Goal: Information Seeking & Learning: Compare options

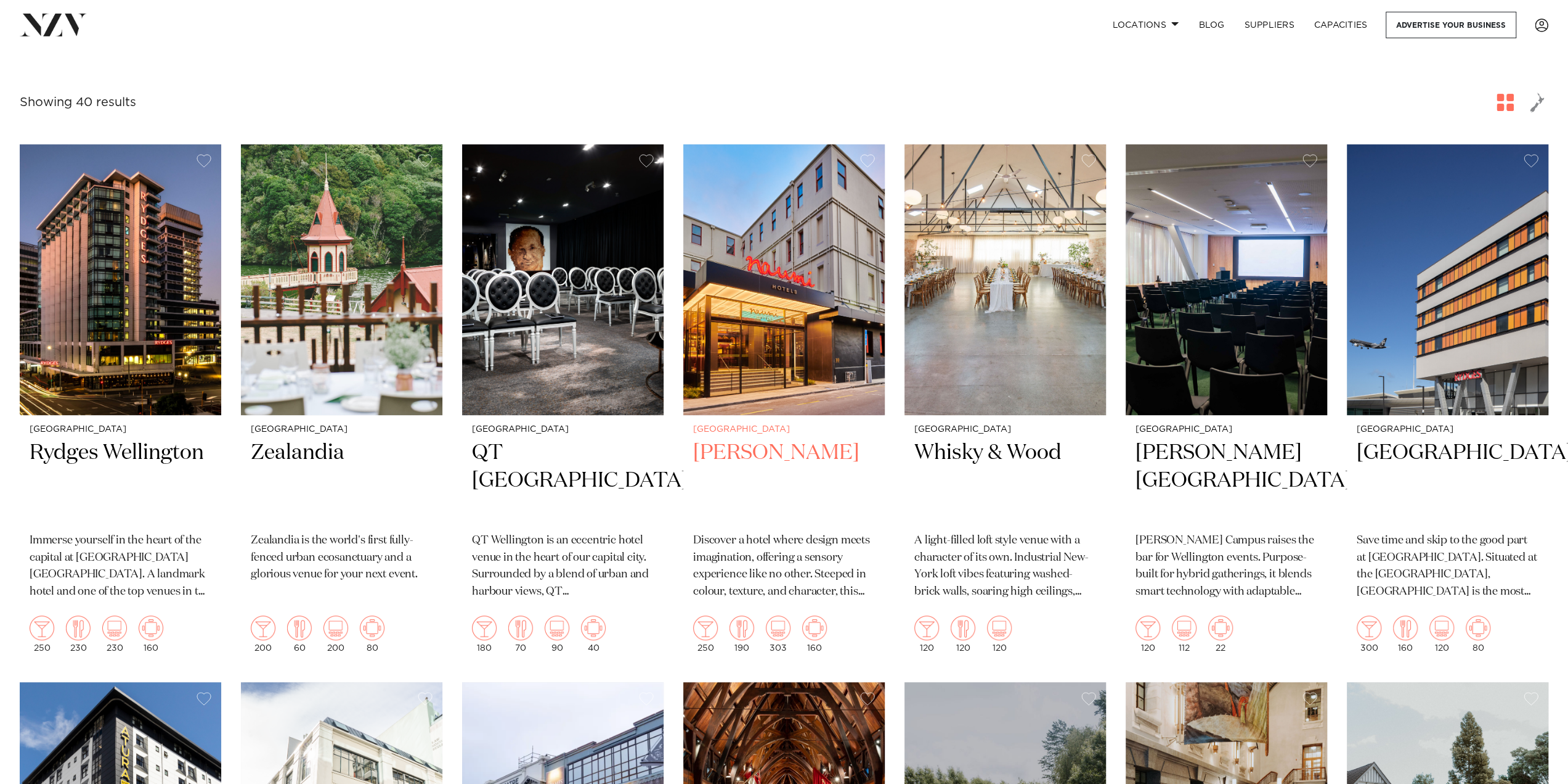
scroll to position [391, 0]
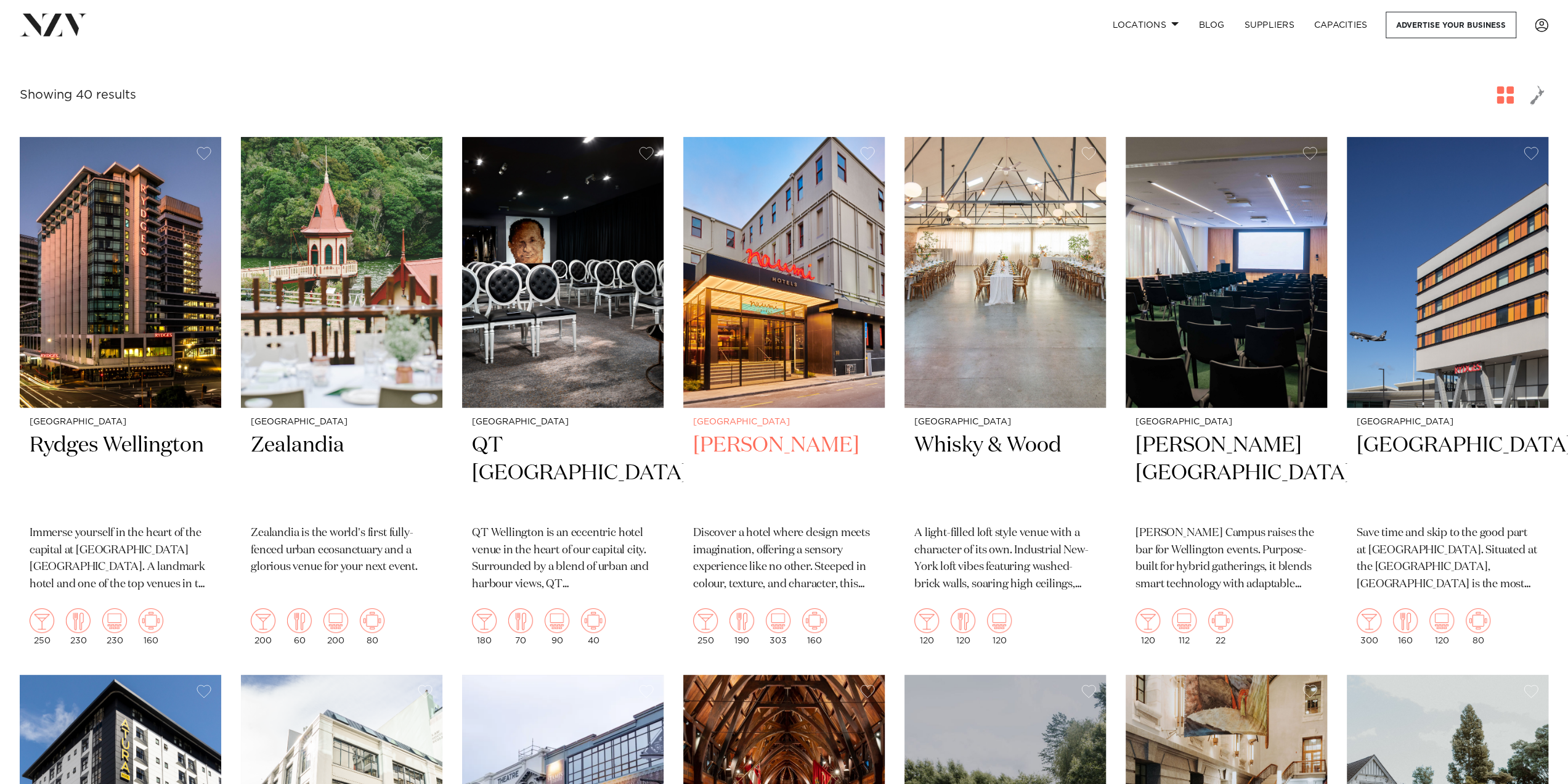
click at [811, 456] on h2 "Naumi Wellington" at bounding box center [784, 473] width 181 height 83
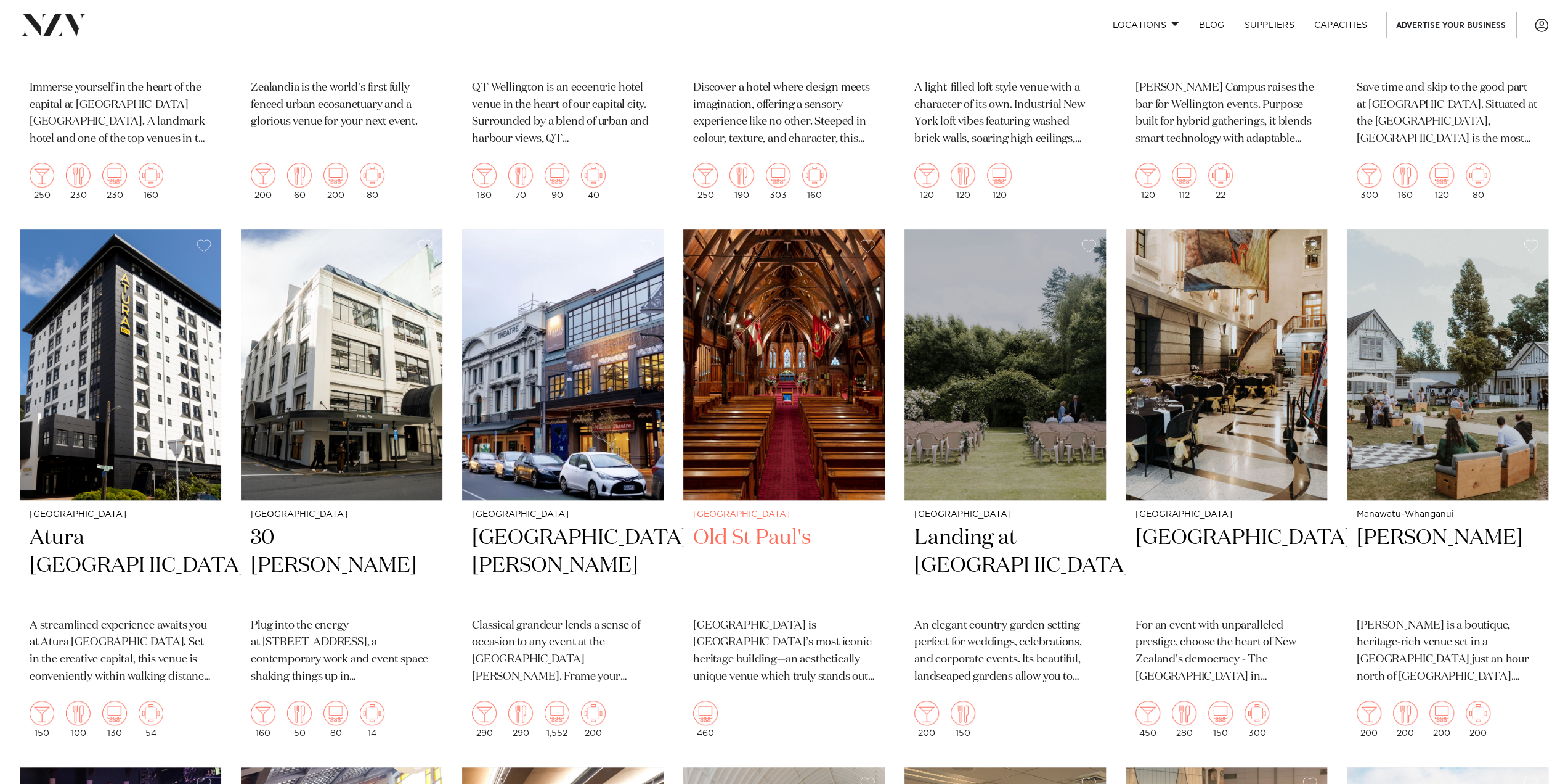
scroll to position [842, 0]
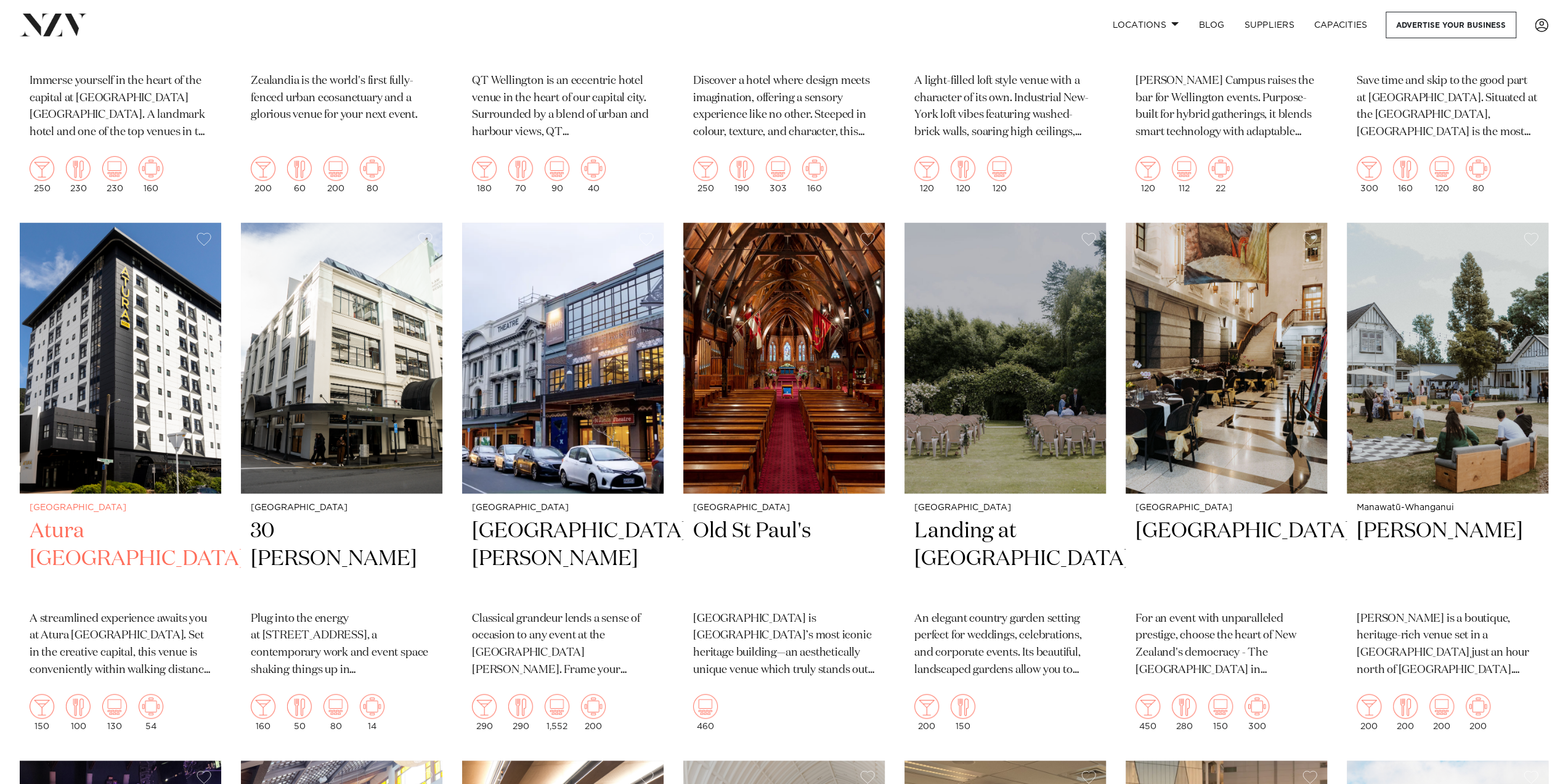
click at [152, 301] on img at bounding box center [120, 357] width 201 height 270
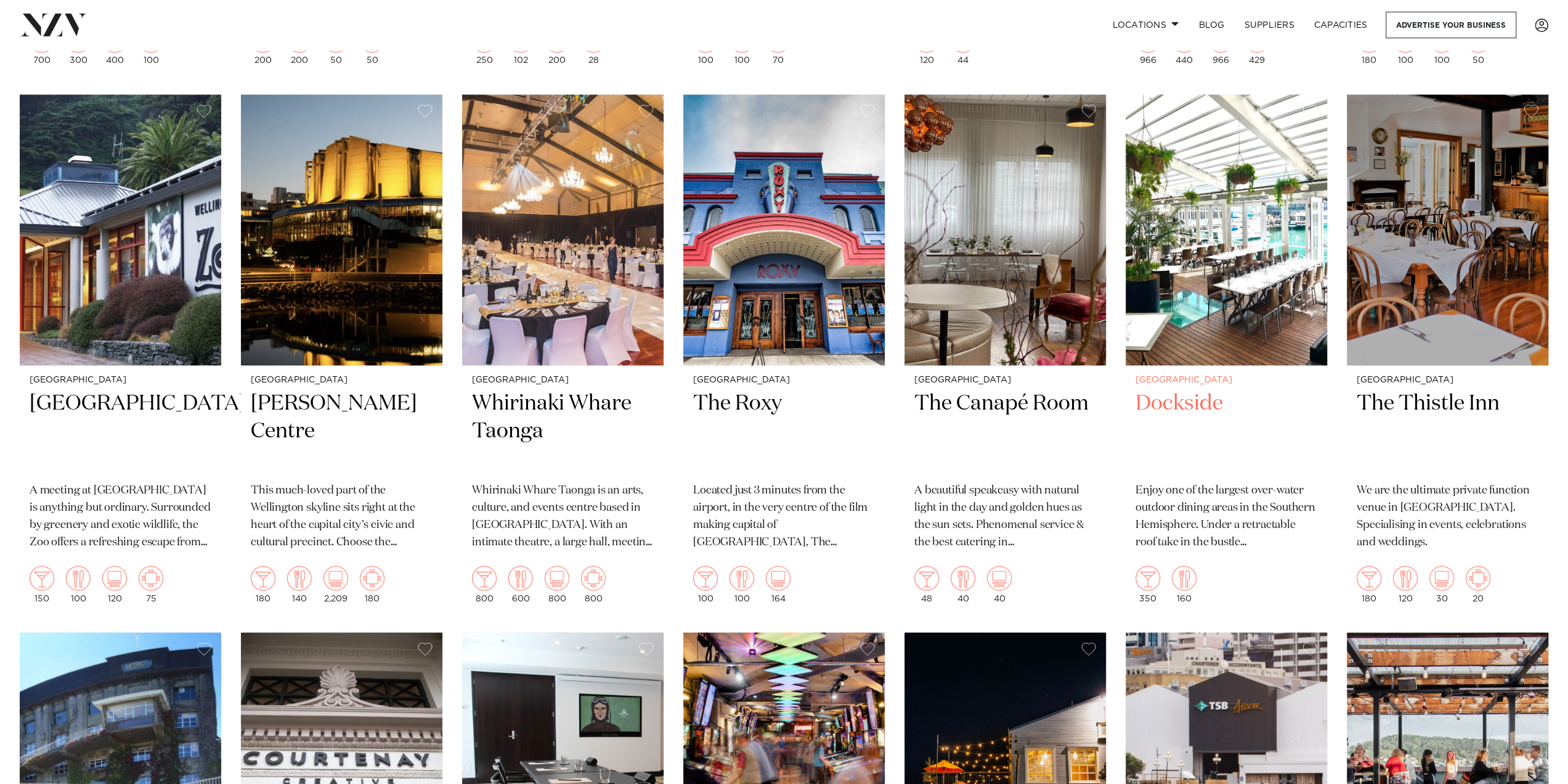
scroll to position [2053, 0]
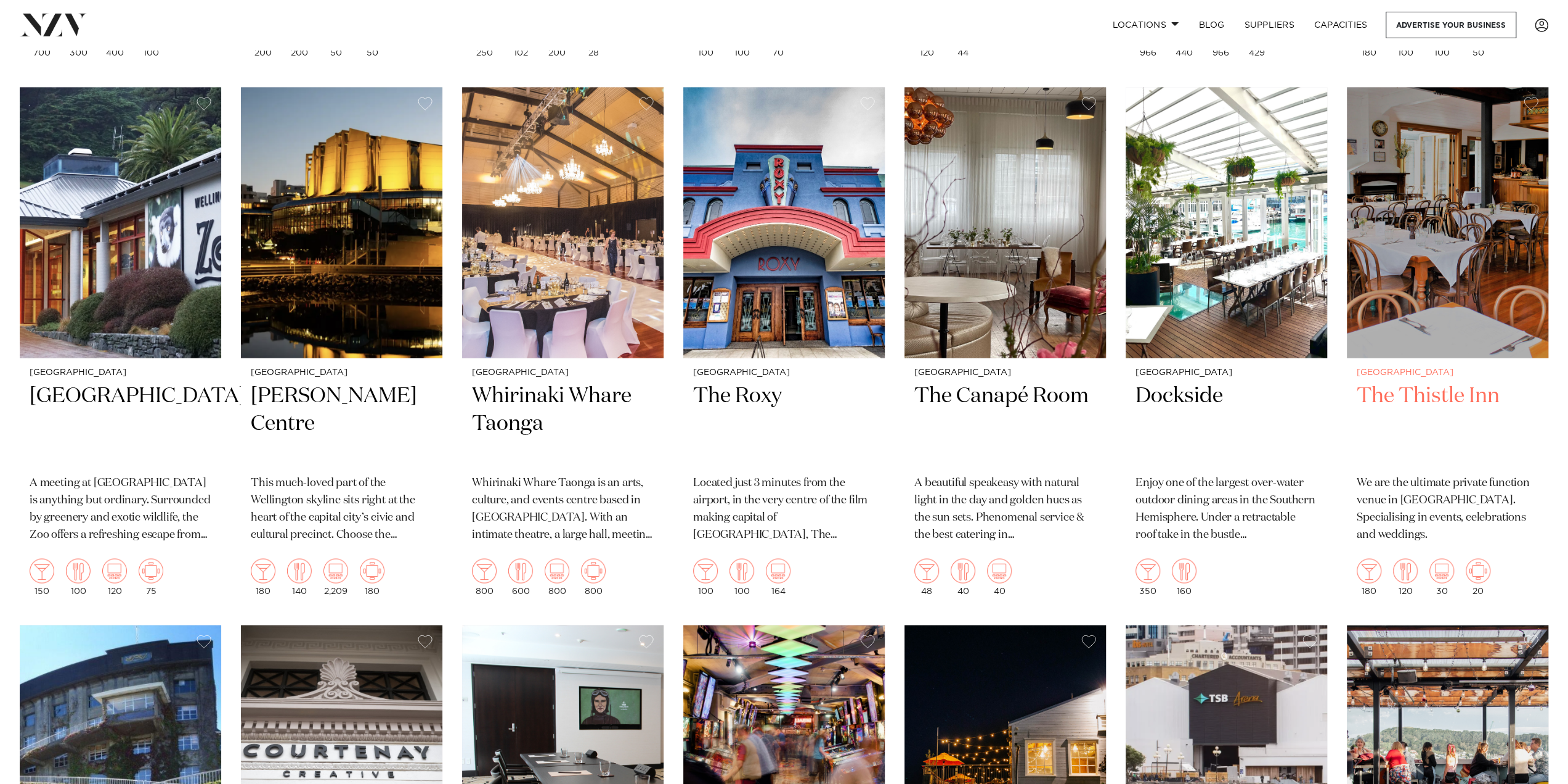
click at [1438, 384] on h2 "The Thistle Inn" at bounding box center [1448, 423] width 181 height 83
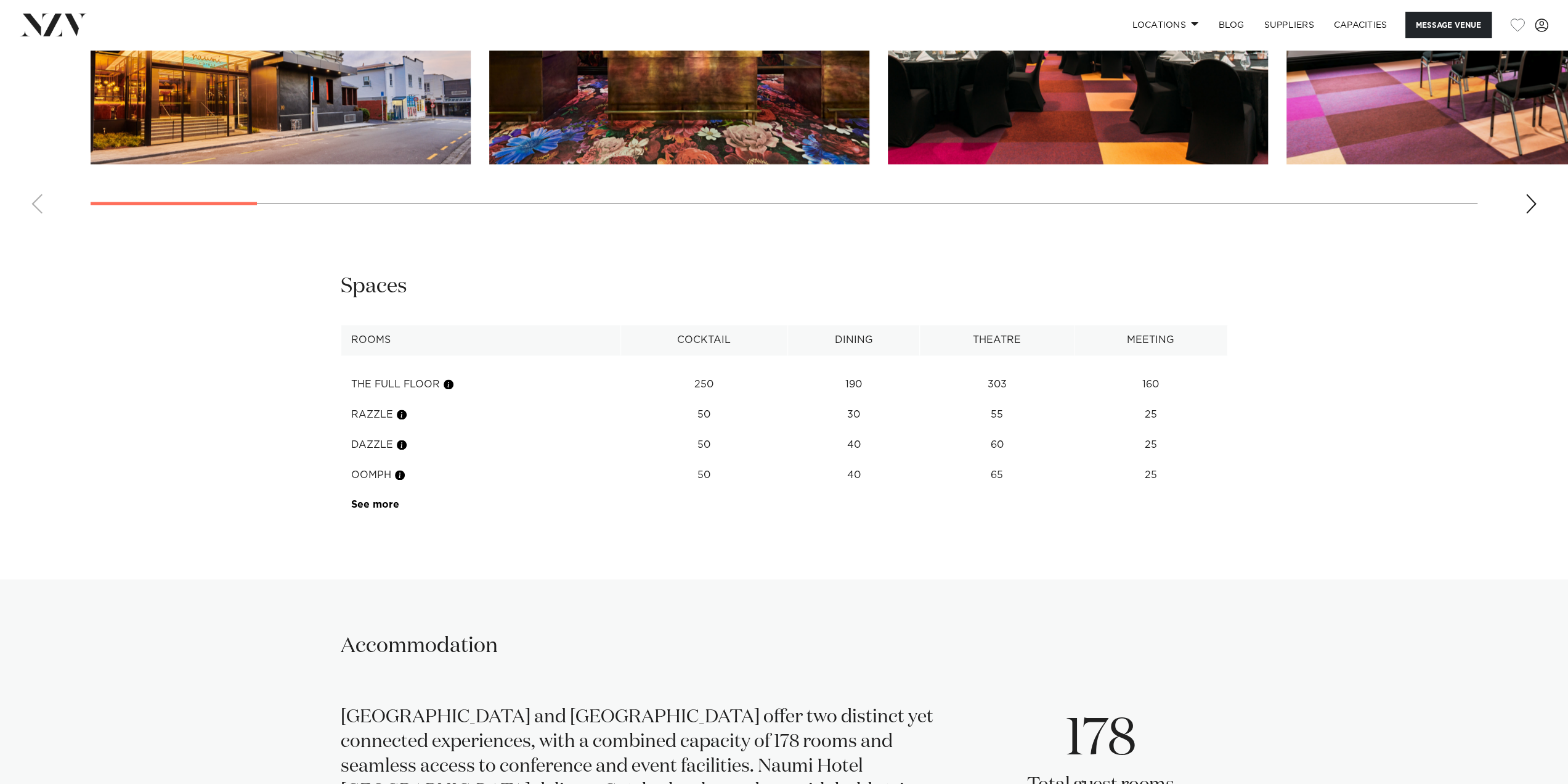
scroll to position [1768, 0]
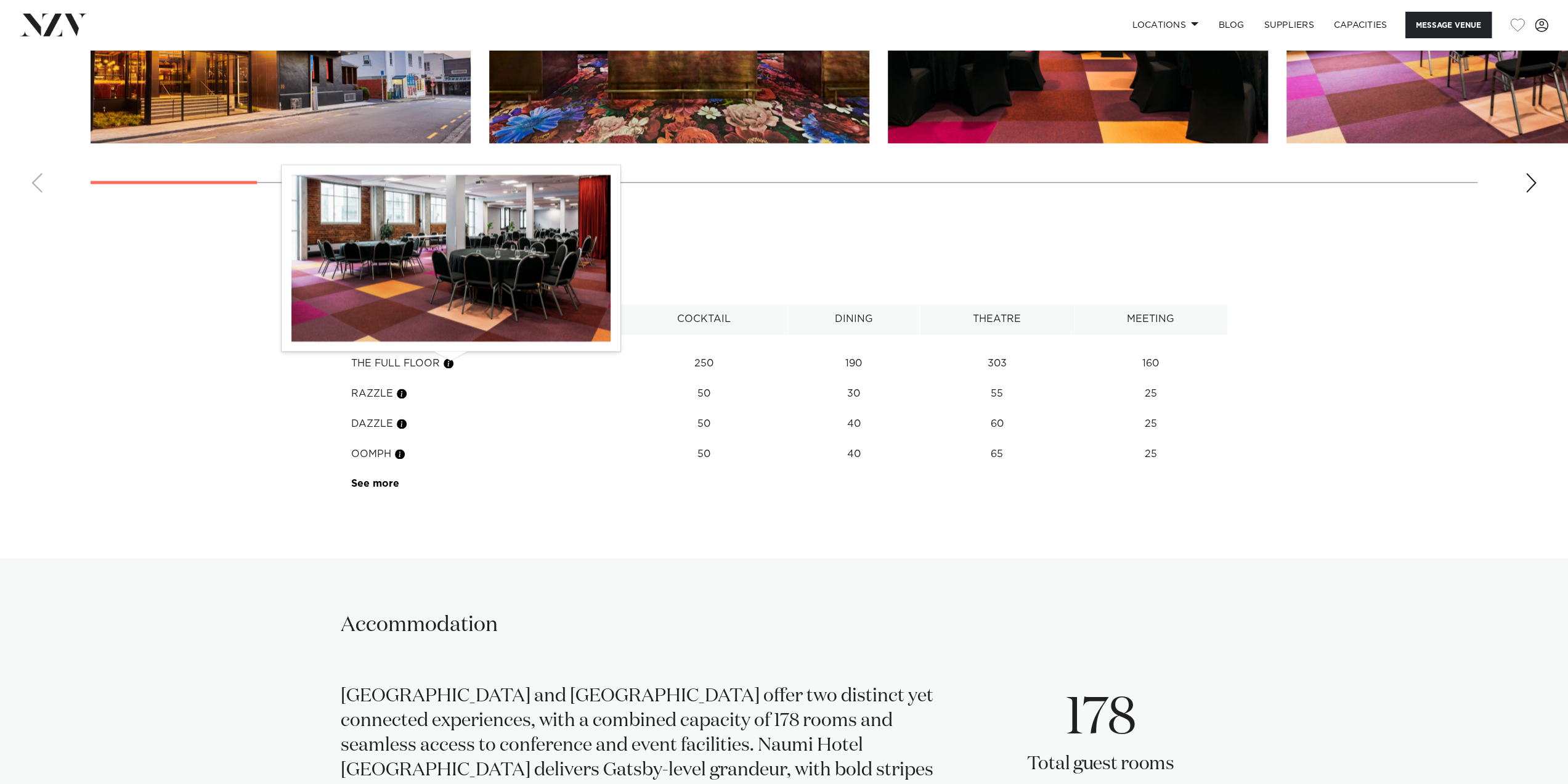
click at [448, 363] on button "button" at bounding box center [449, 363] width 12 height 12
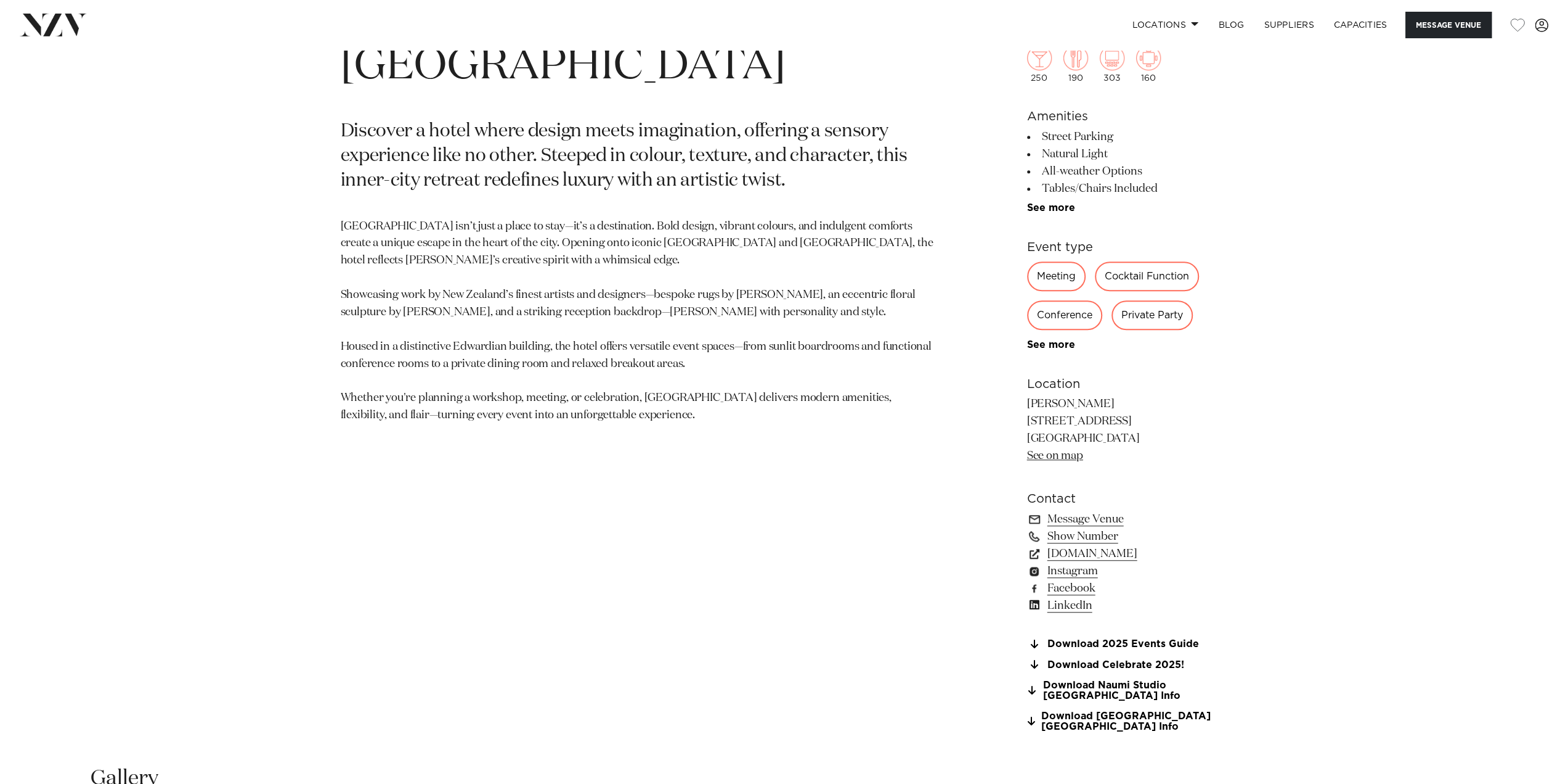
scroll to position [781, 0]
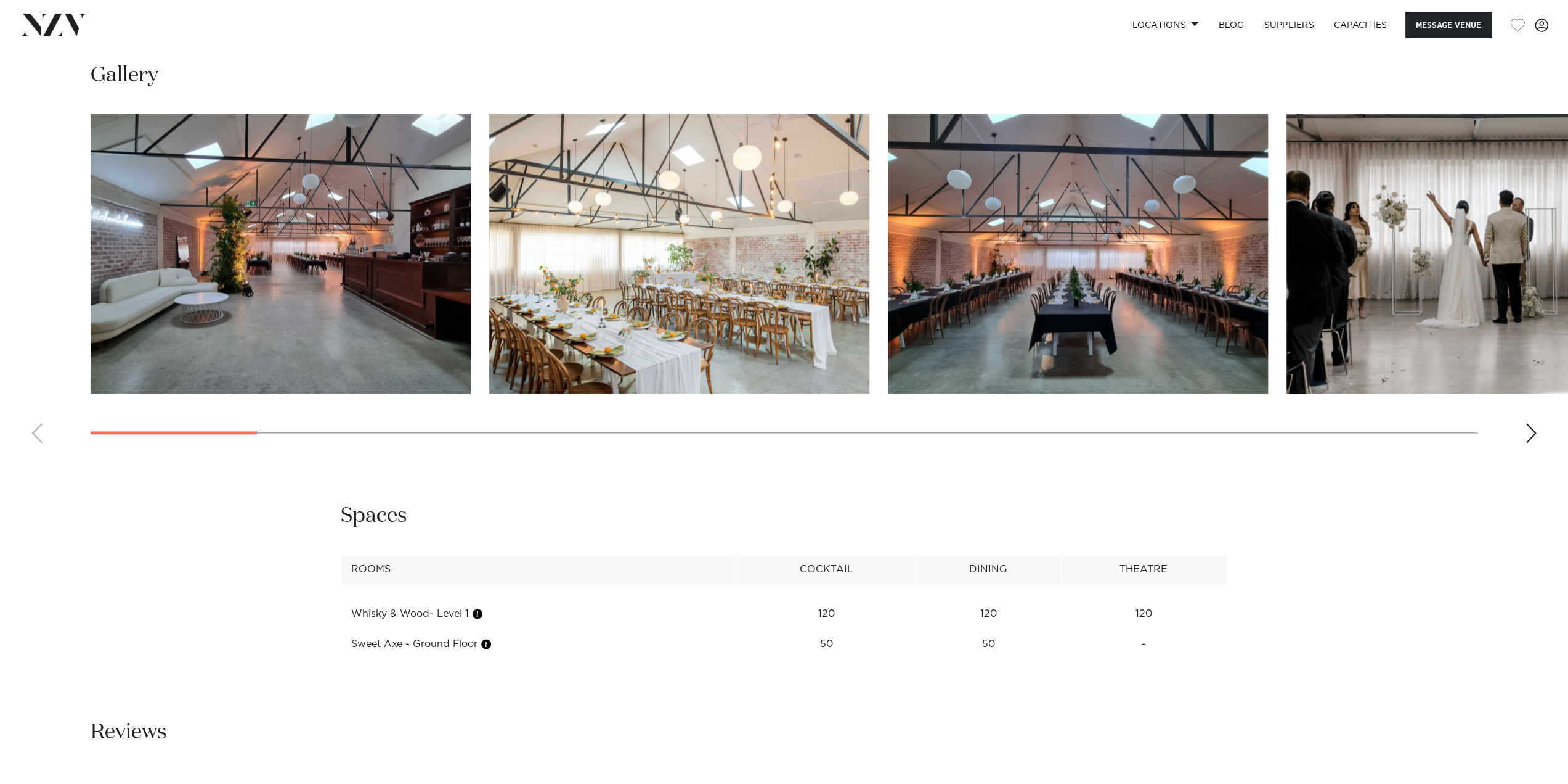
scroll to position [1500, 0]
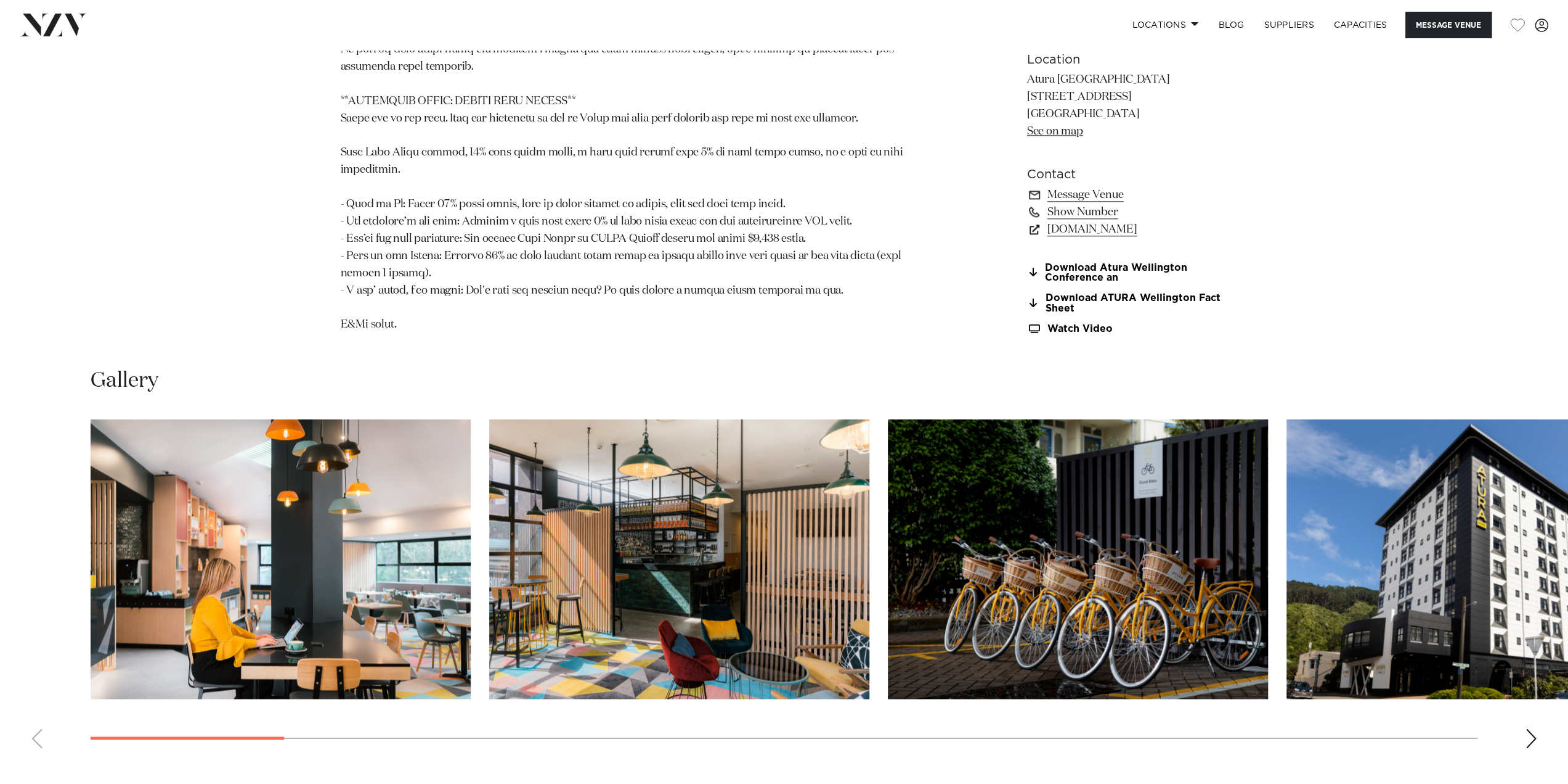
scroll to position [1377, 0]
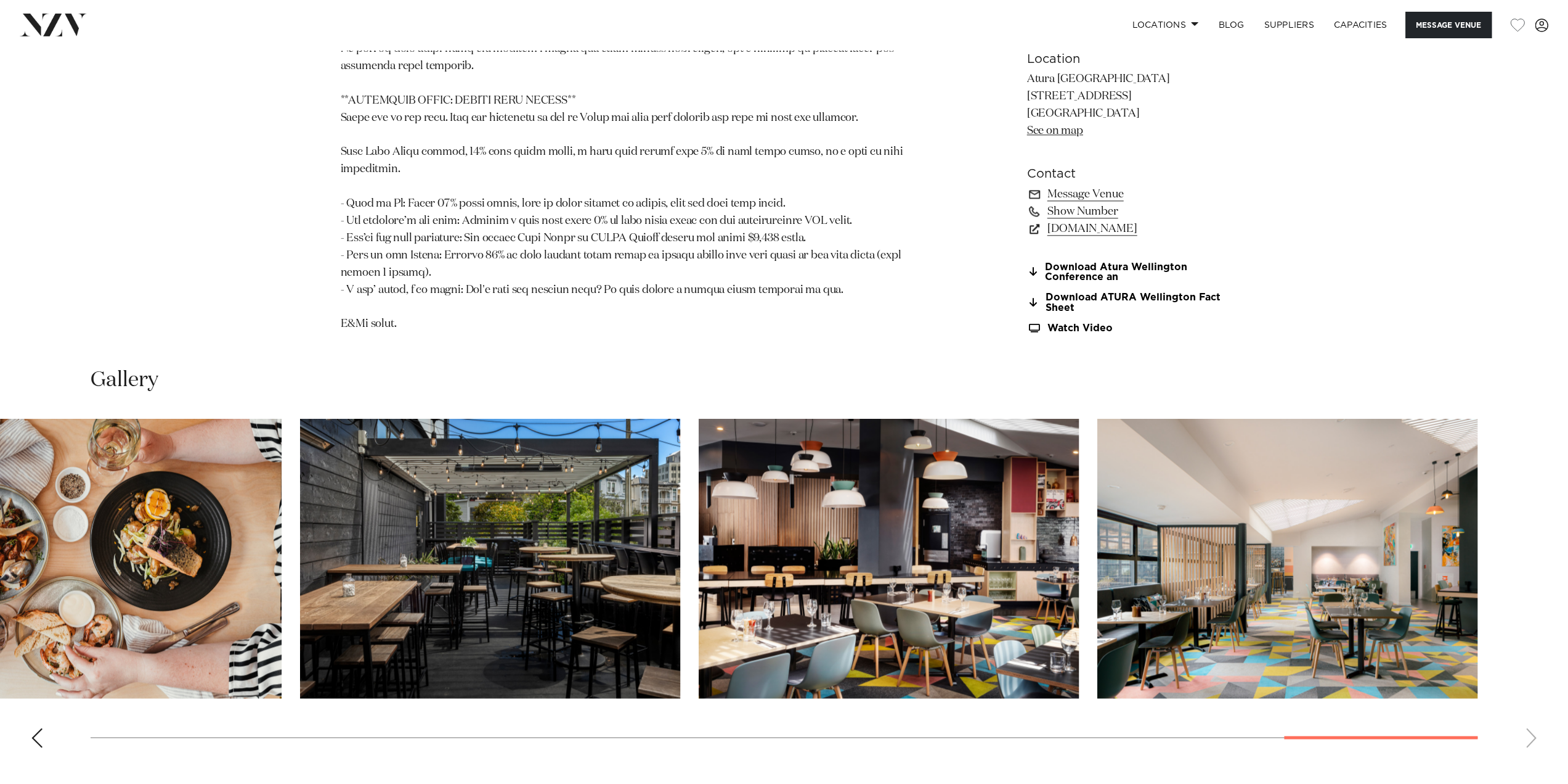
click at [1480, 752] on div "Wellington Atura Wellington Message Venue Wellington Atura Wellington A streaml…" at bounding box center [784, 507] width 1568 height 3669
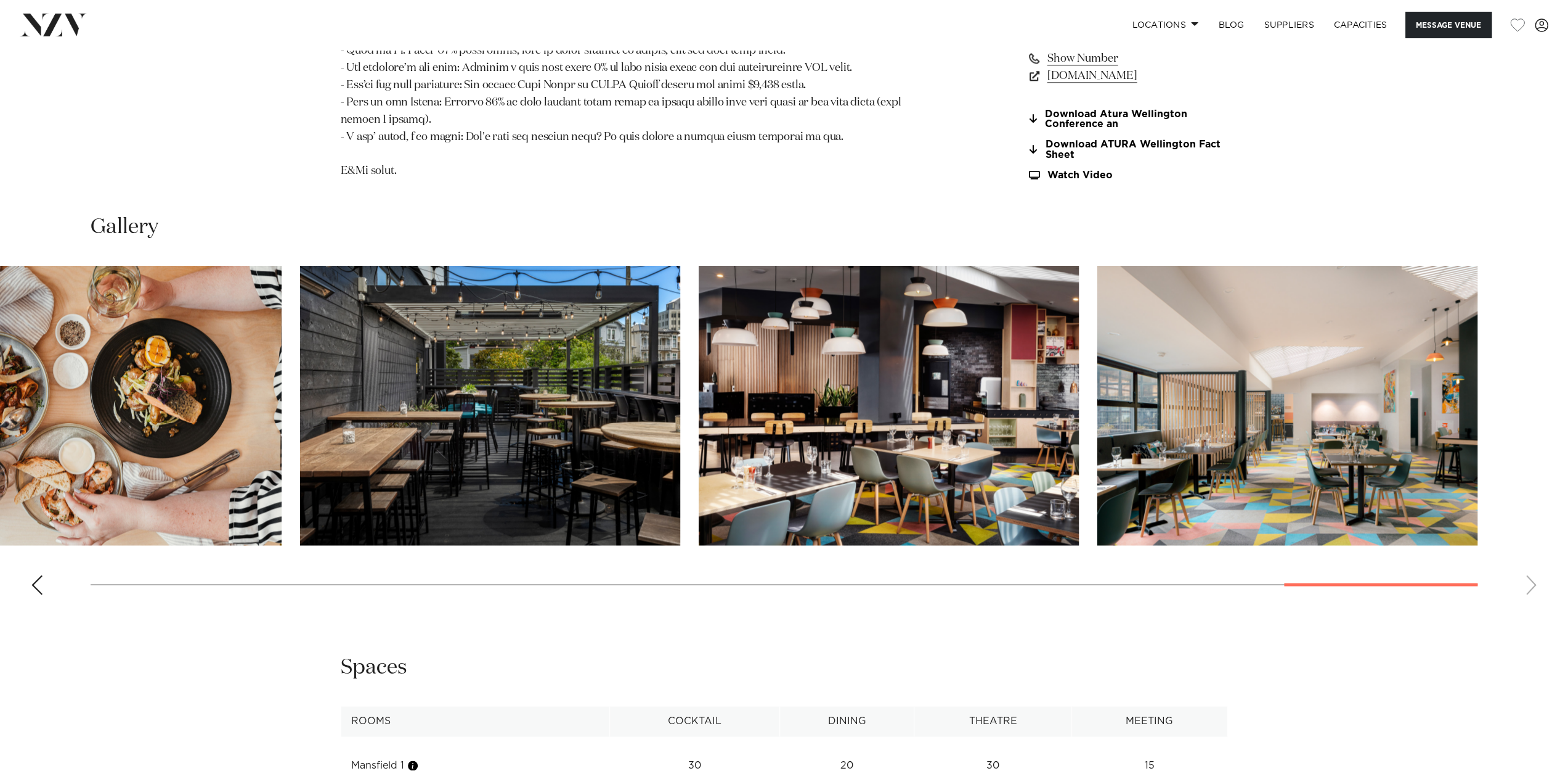
scroll to position [1582, 0]
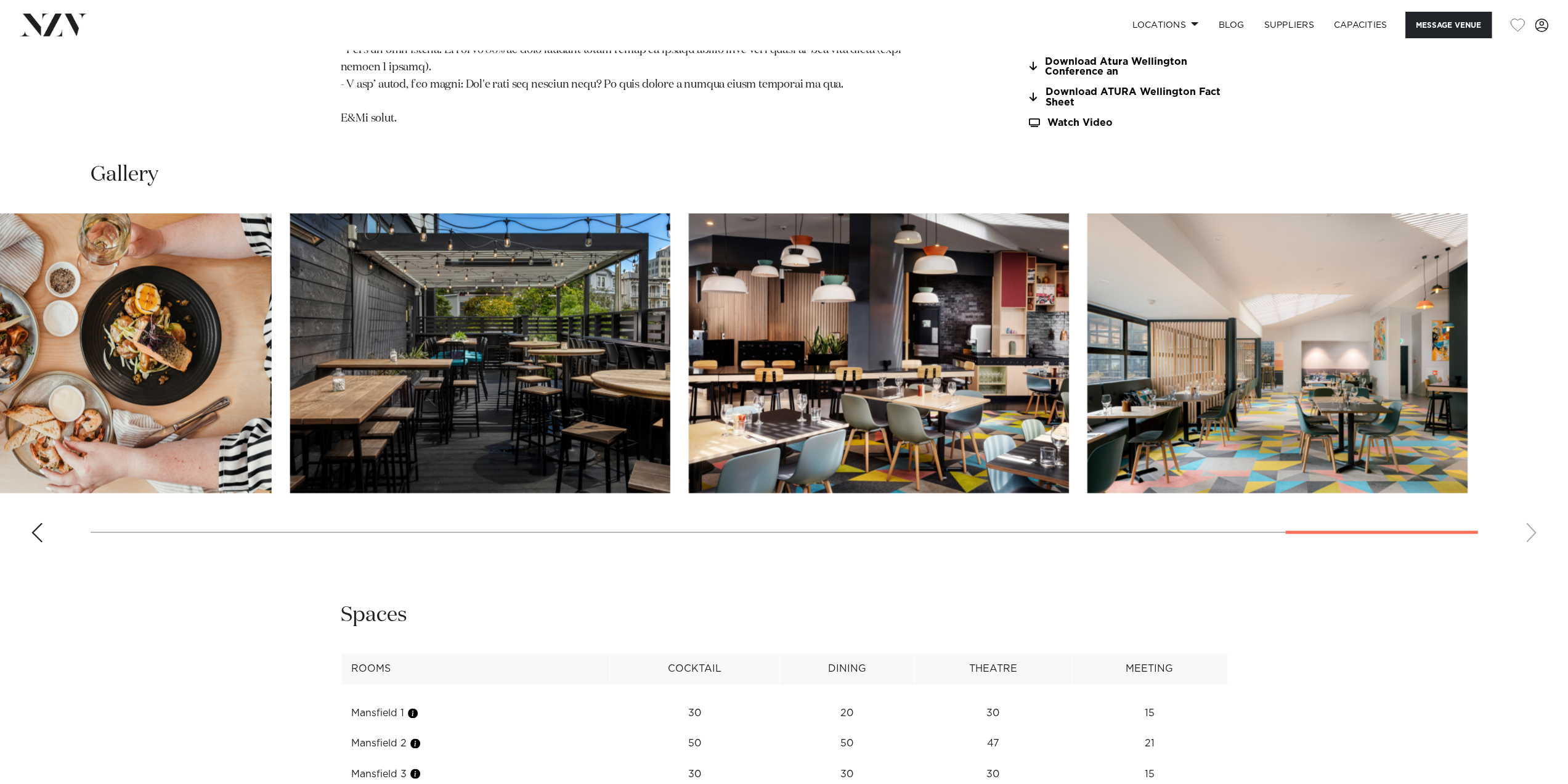
click at [1293, 509] on swiper-container at bounding box center [784, 382] width 1568 height 339
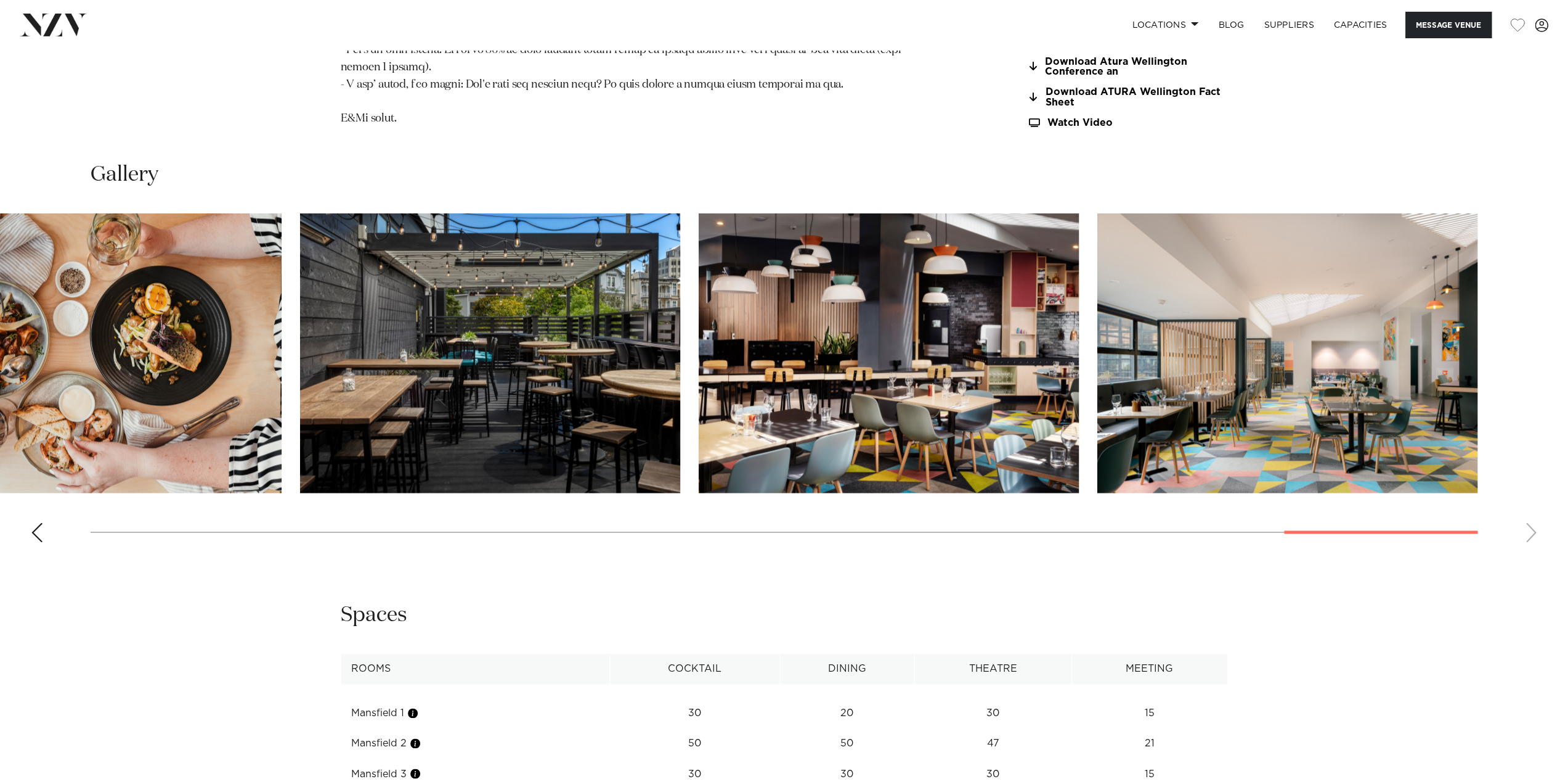
click at [1413, 648] on div "Wellington Atura Wellington Message Venue Wellington Atura Wellington A streaml…" at bounding box center [784, 302] width 1568 height 3669
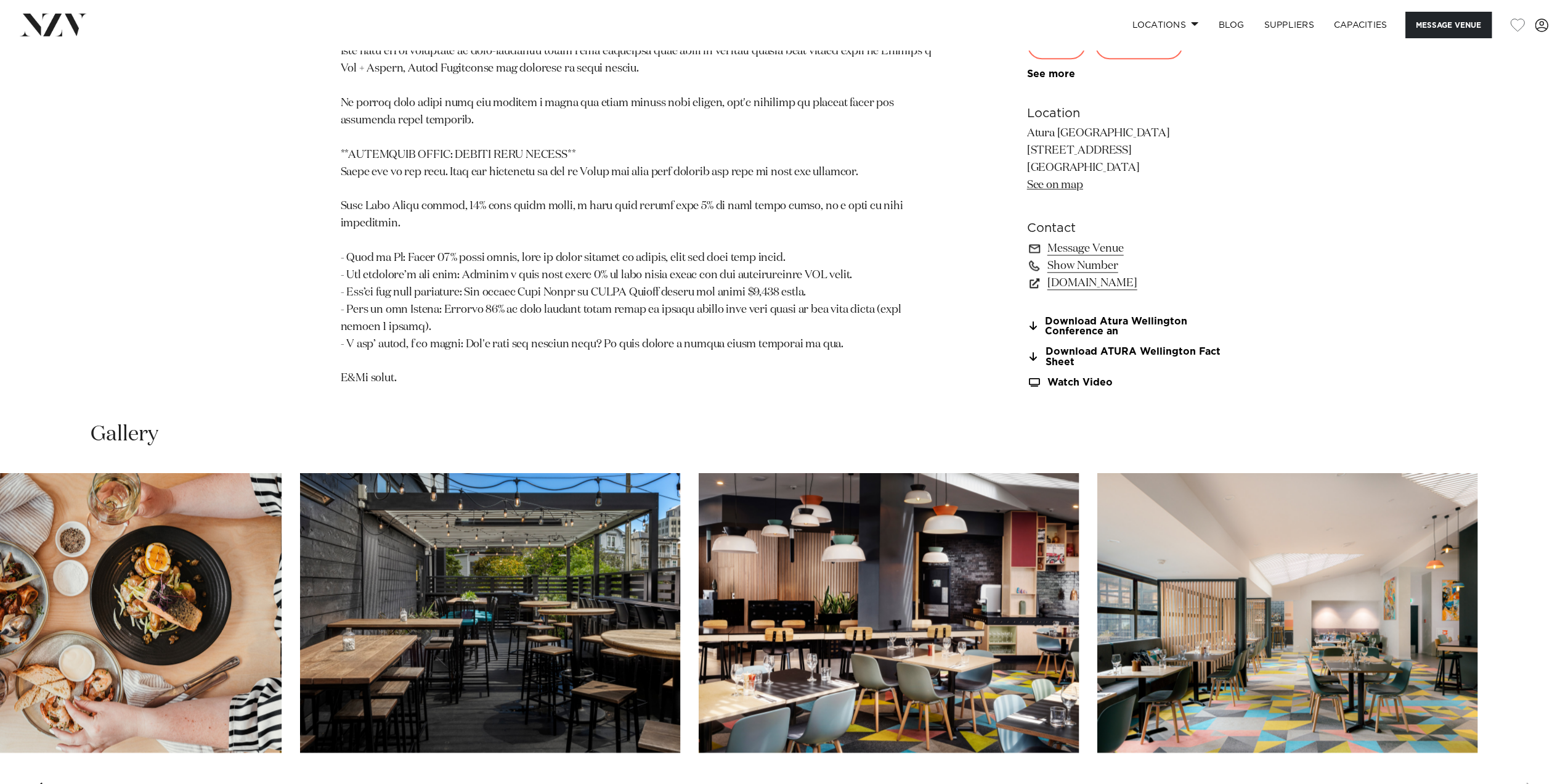
scroll to position [1315, 0]
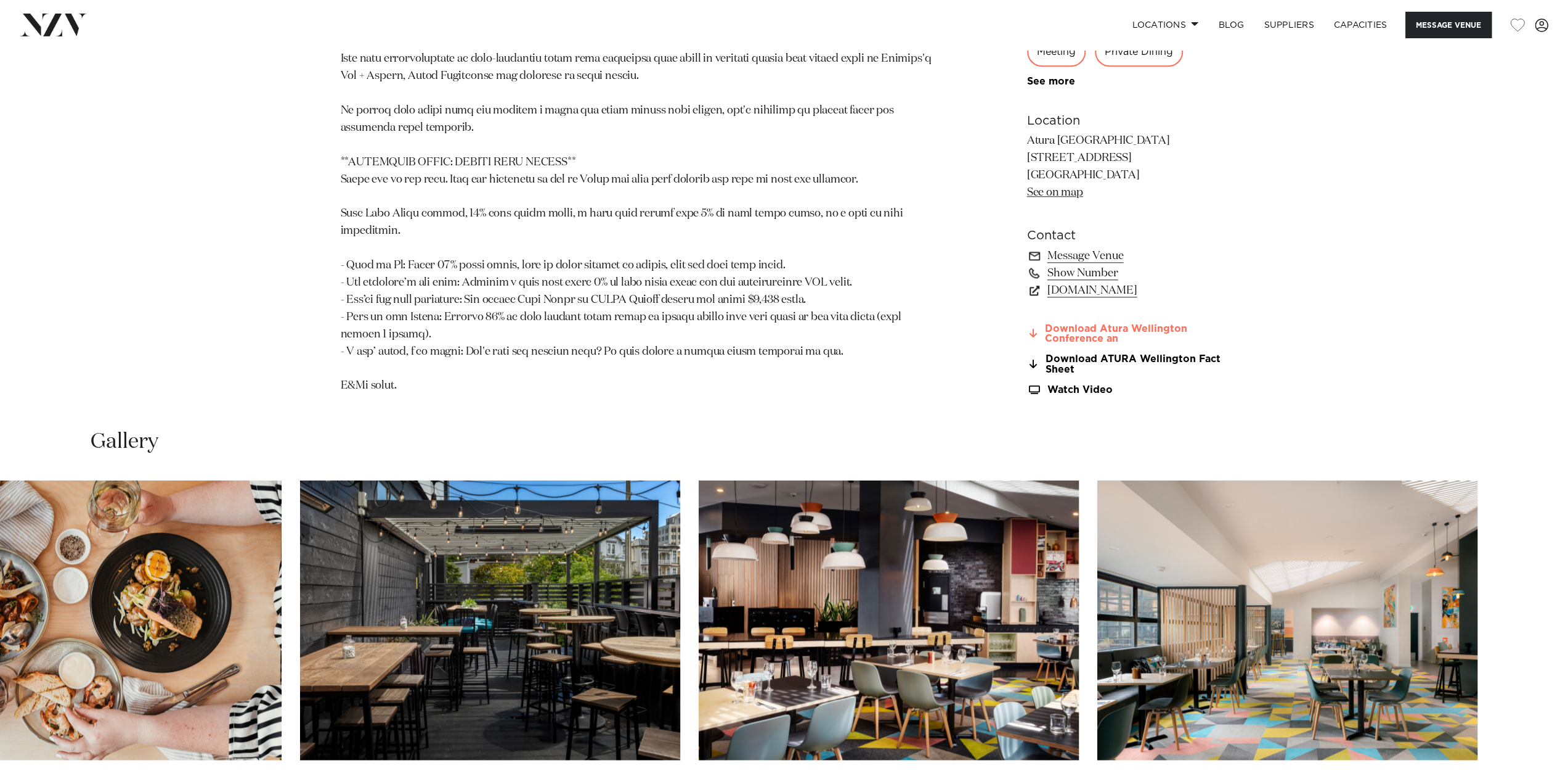
click at [1132, 323] on link "Download Atura Wellington Conference an" at bounding box center [1127, 333] width 201 height 21
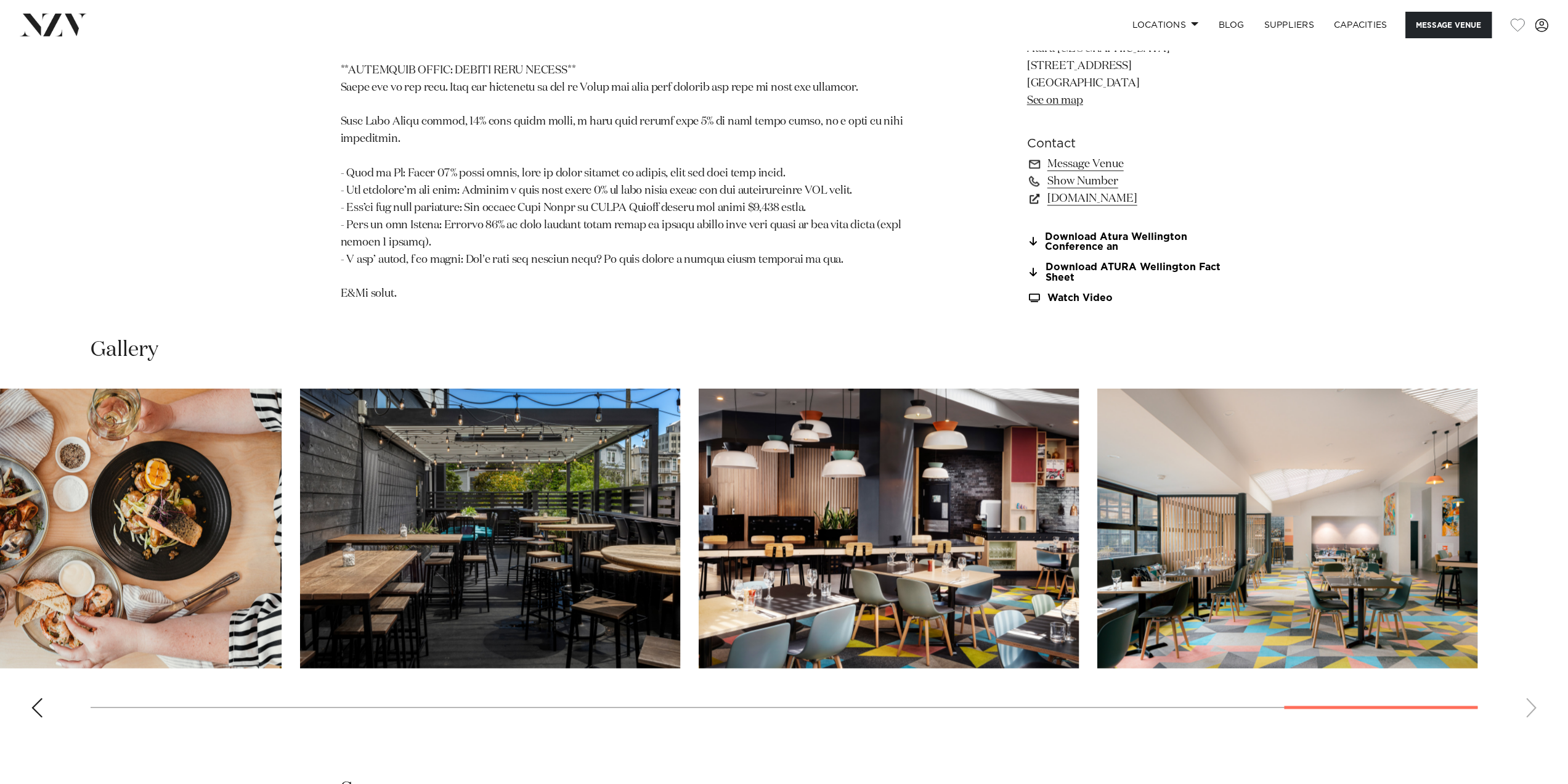
scroll to position [1500, 0]
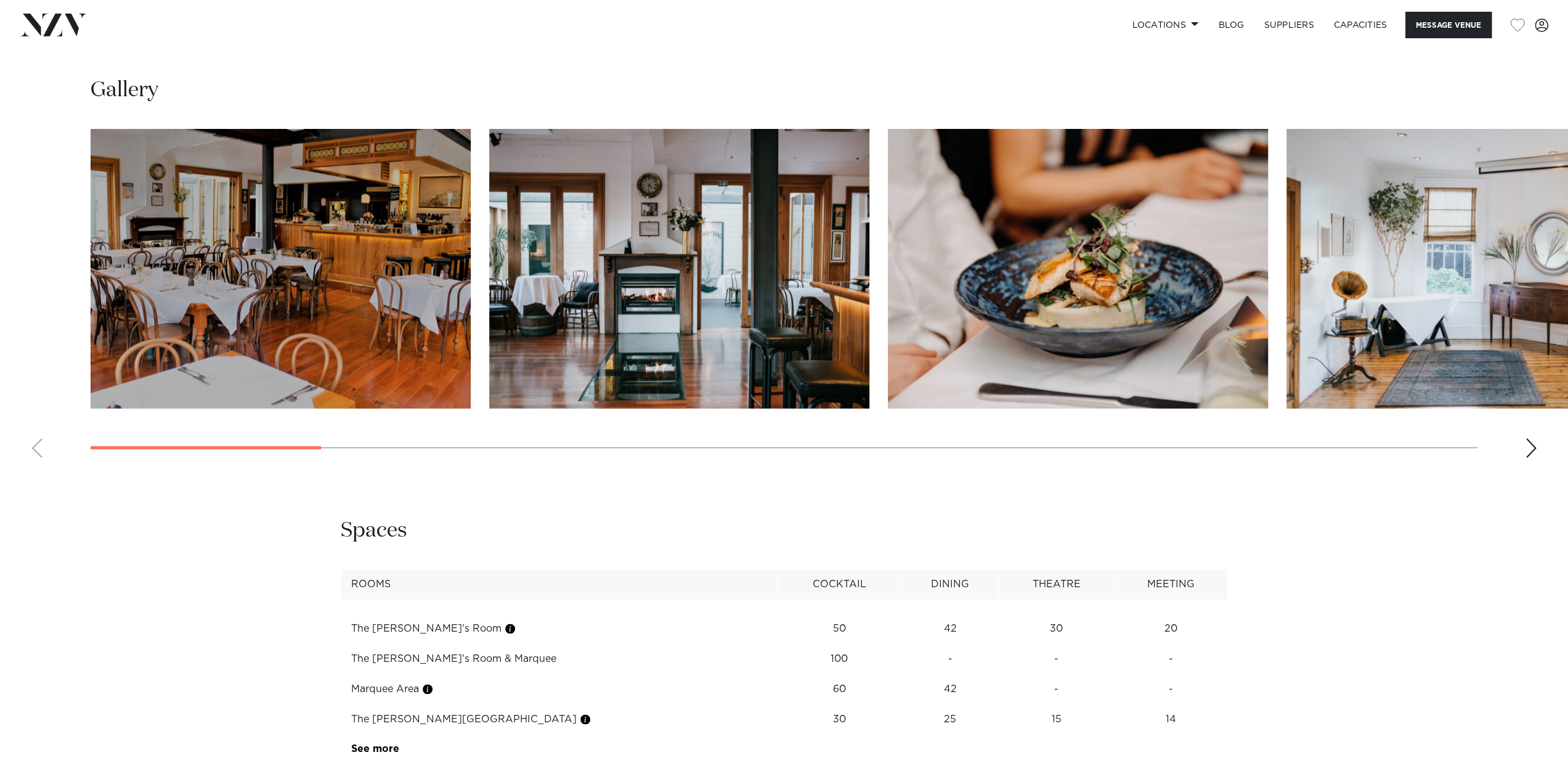
scroll to position [1357, 0]
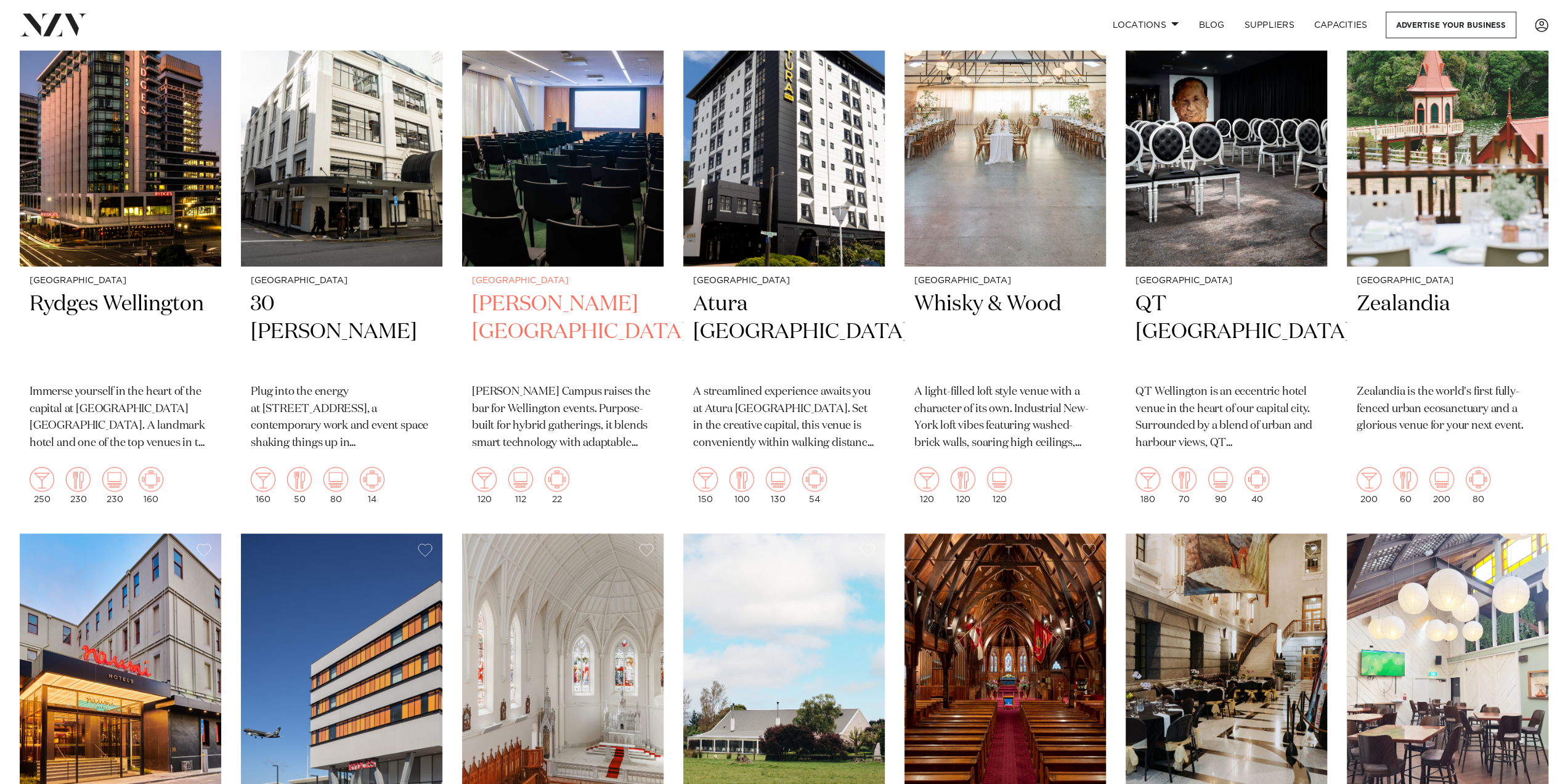
scroll to position [534, 0]
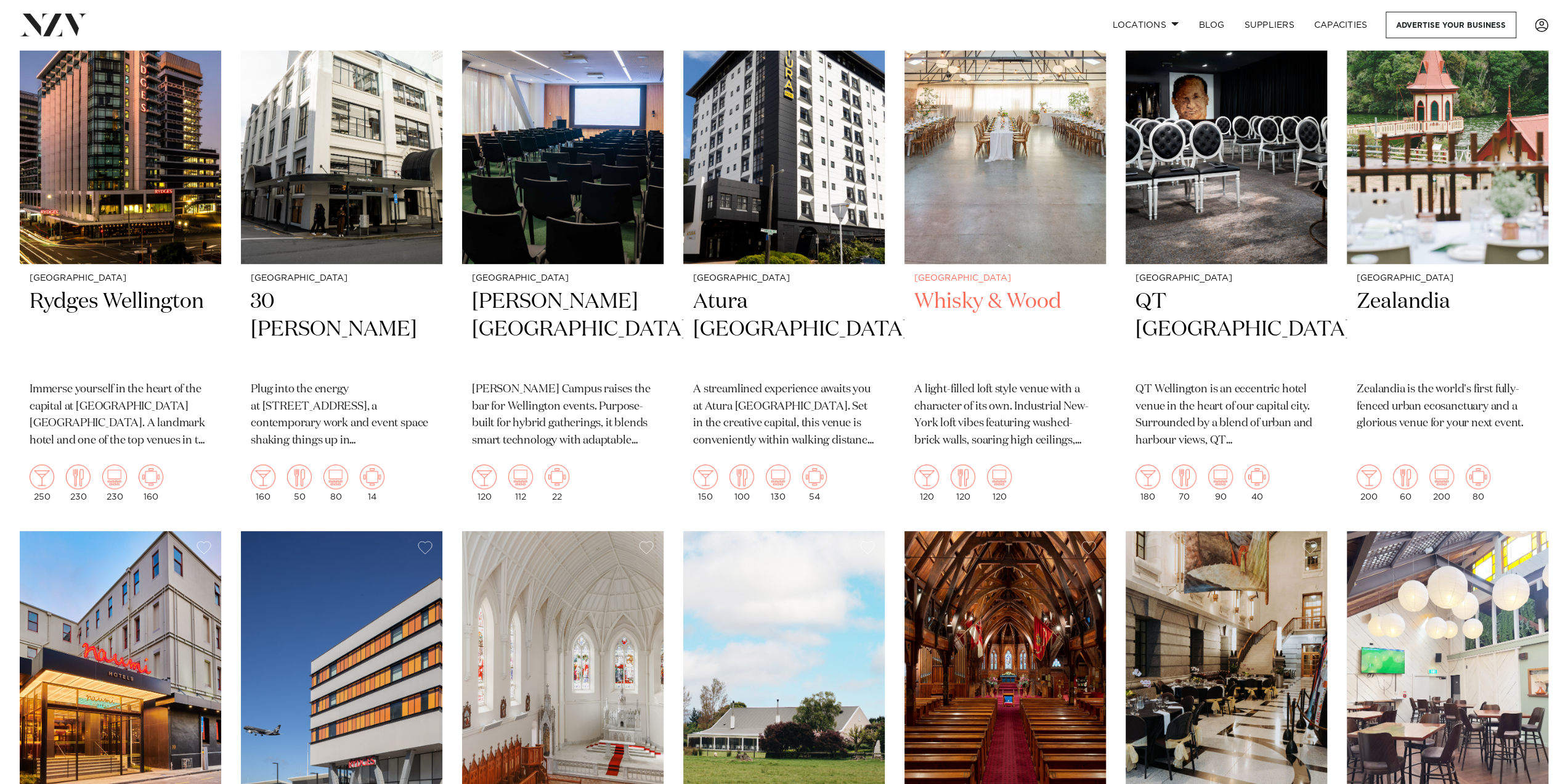
click at [1029, 159] on img at bounding box center [1005, 128] width 201 height 270
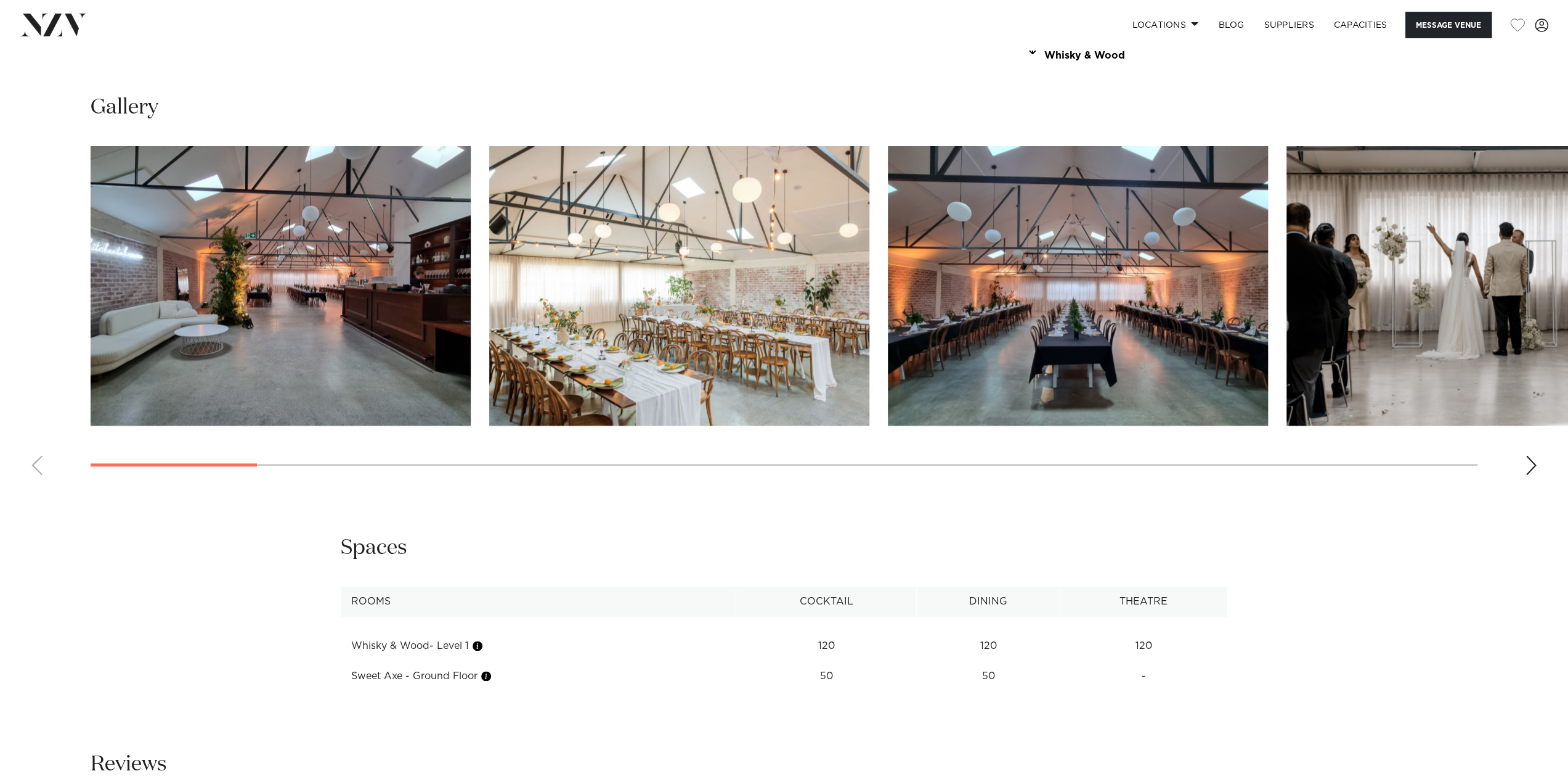
scroll to position [1480, 0]
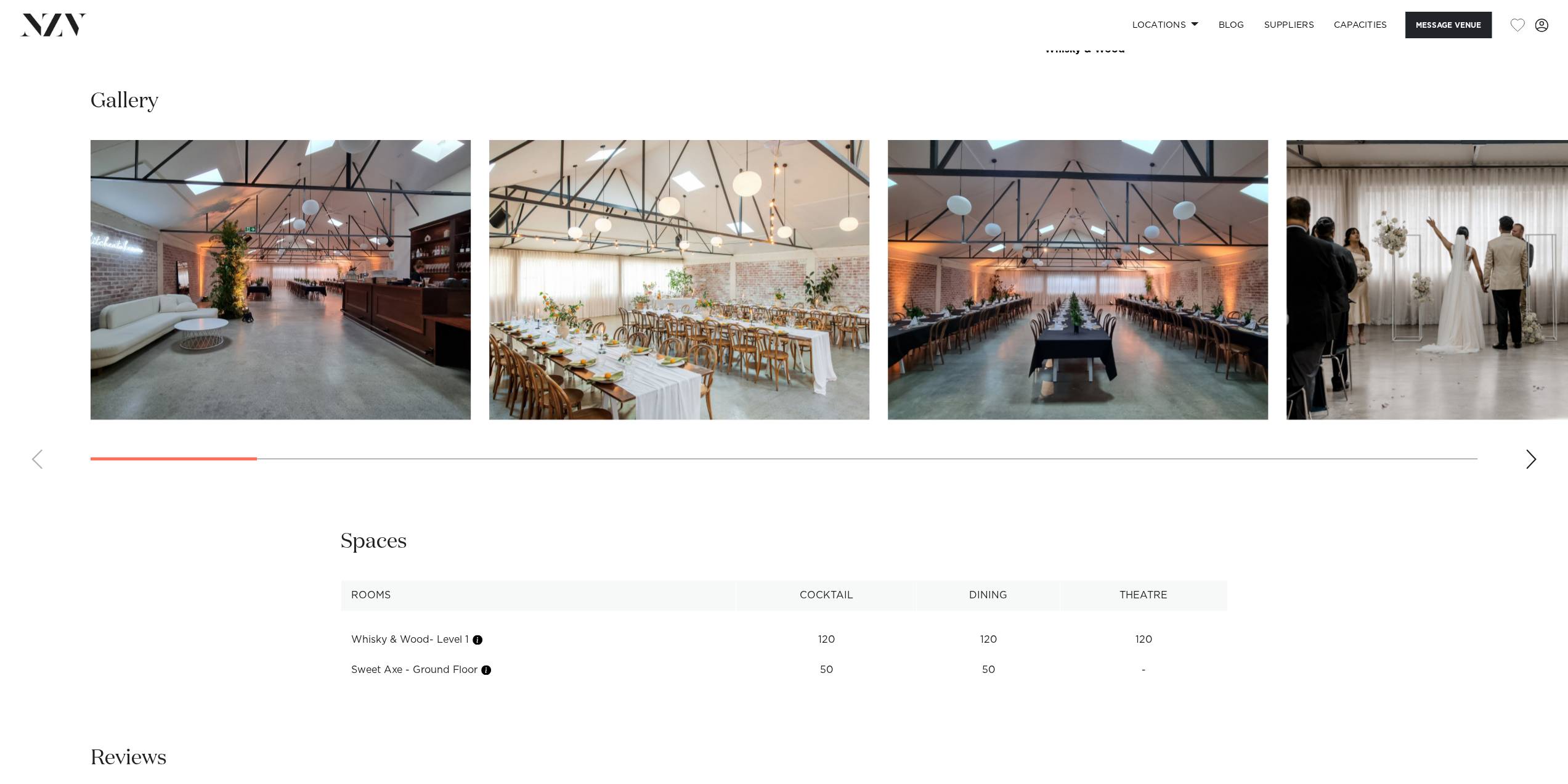
click at [111, 276] on div "Wellington Whisky & Wood Message Venue Wellington Whisky & Wood A light-filled …" at bounding box center [784, 201] width 1568 height 3263
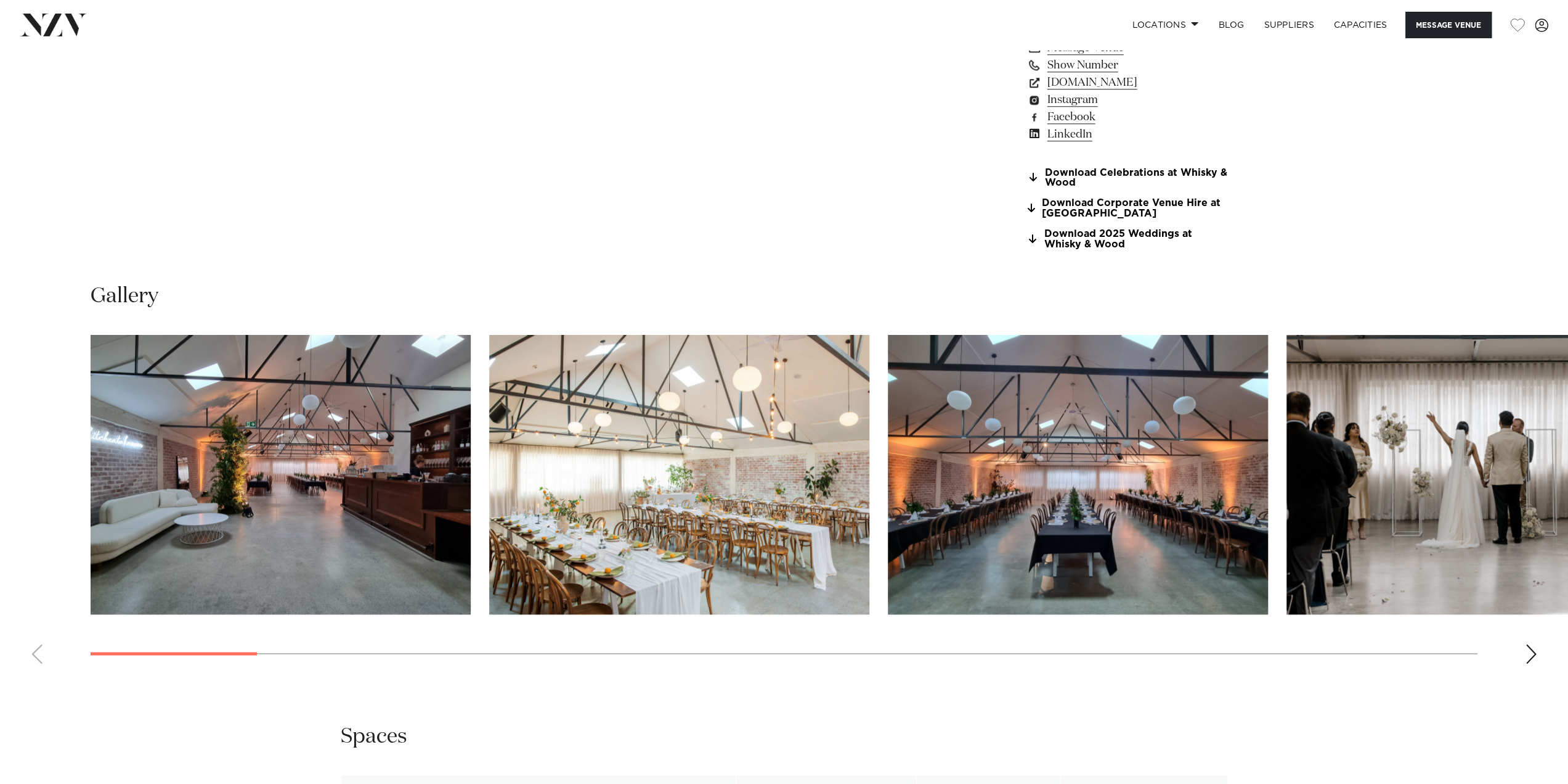
scroll to position [1254, 0]
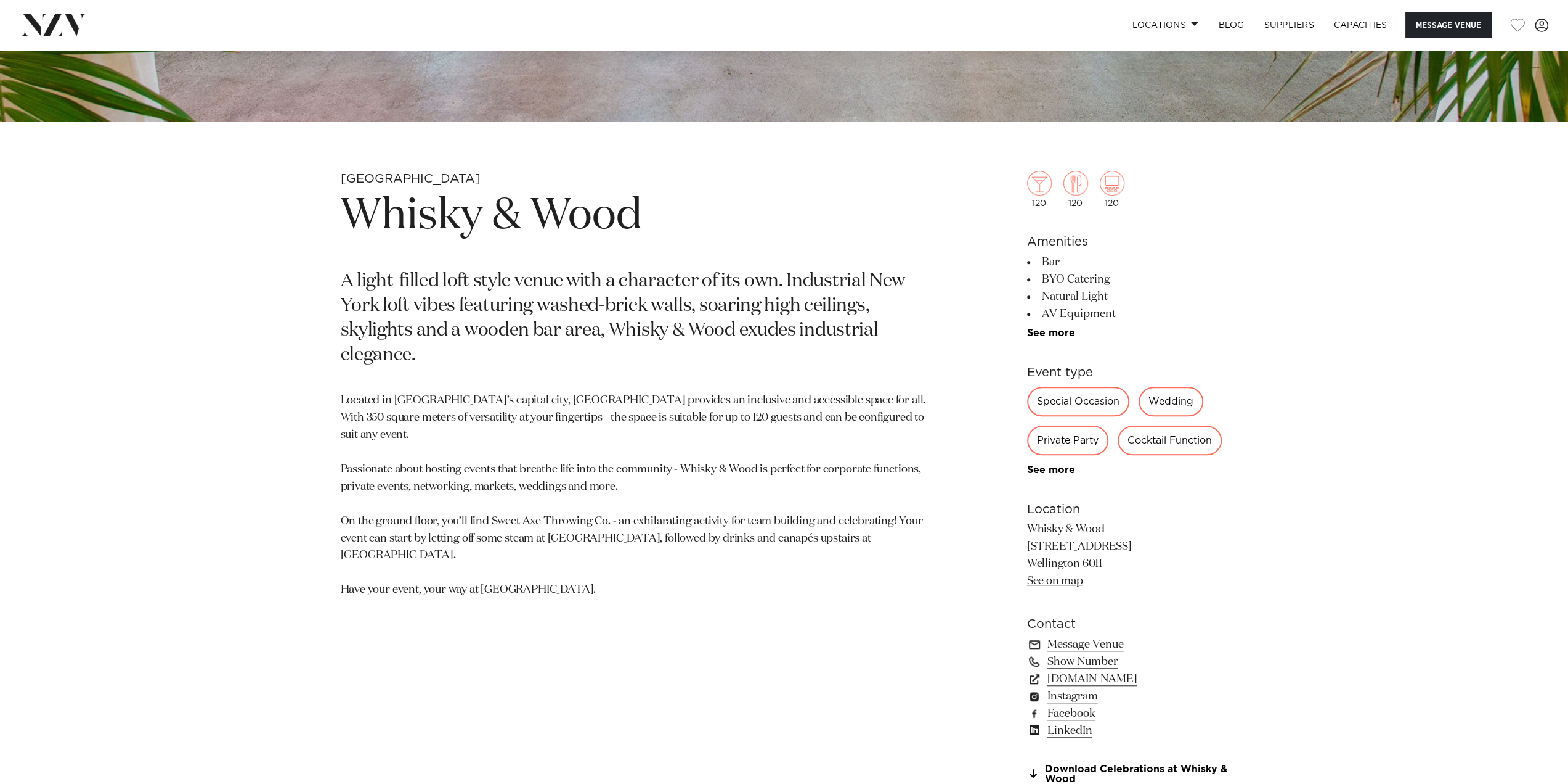
scroll to position [596, 0]
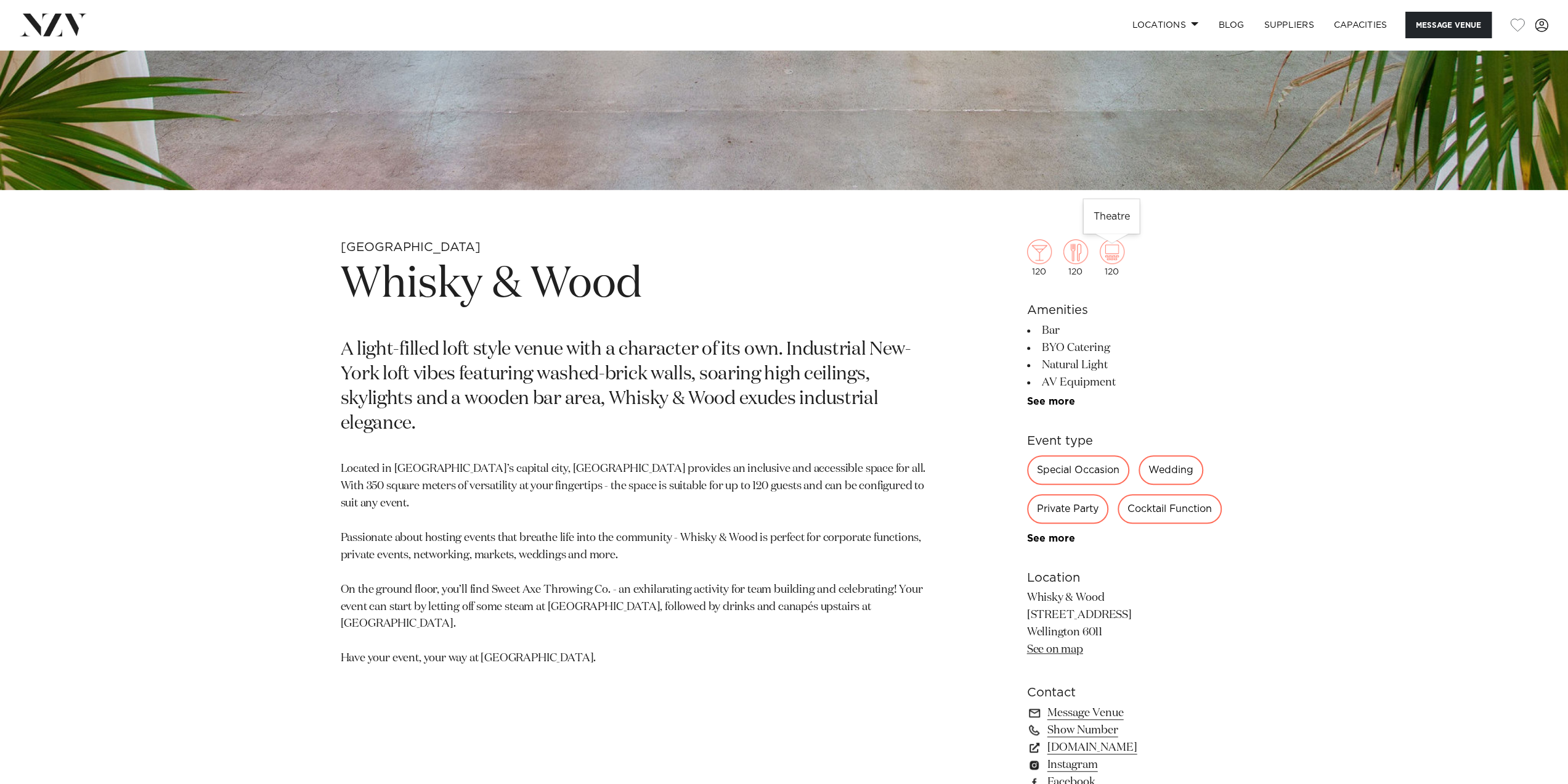
drag, startPoint x: 1081, startPoint y: 266, endPoint x: 1014, endPoint y: 197, distance: 96.2
